Goal: Check status

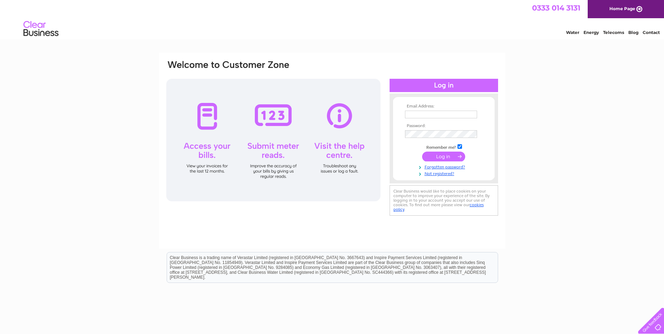
type input "haddowaird@aol.com"
click at [441, 155] on input "submit" at bounding box center [443, 157] width 43 height 10
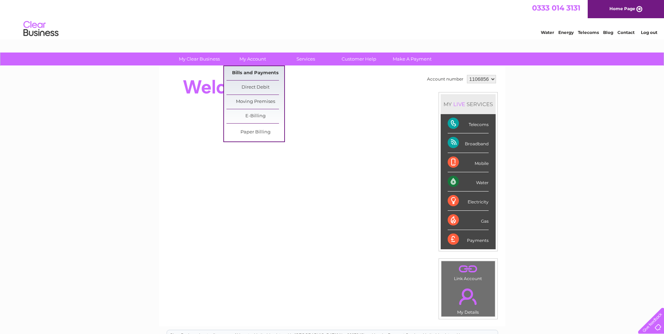
click at [253, 70] on link "Bills and Payments" at bounding box center [255, 73] width 58 height 14
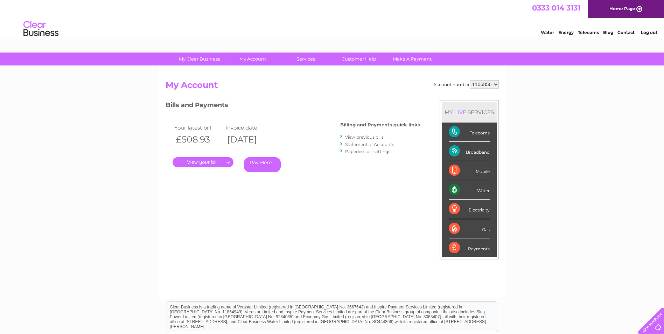
click at [215, 161] on link "." at bounding box center [202, 162] width 61 height 10
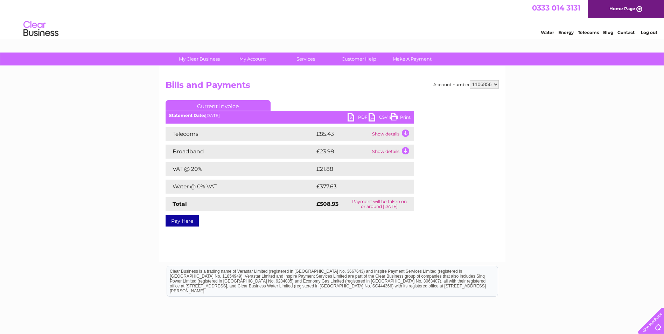
click at [352, 115] on link "PDF" at bounding box center [357, 118] width 21 height 10
